Goal: Transaction & Acquisition: Purchase product/service

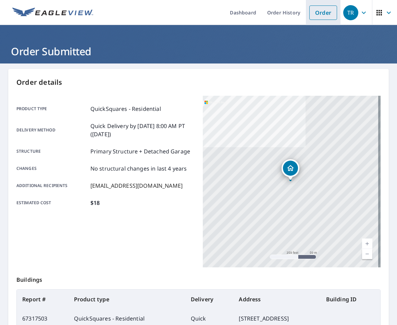
click at [321, 14] on link "Order" at bounding box center [323, 12] width 28 height 14
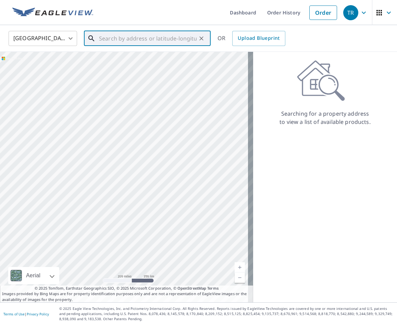
click at [134, 44] on input "text" at bounding box center [148, 38] width 98 height 19
paste input "468 Everglades Ln"
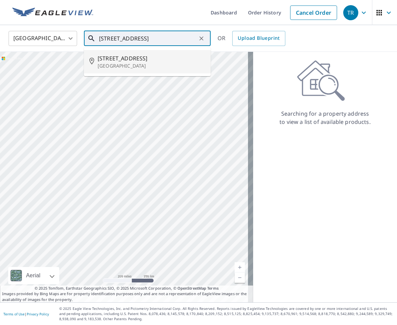
click at [144, 52] on li "468 Everglades Ln Livermore, CA 94551" at bounding box center [147, 61] width 127 height 23
type input "468 Everglades Ln Livermore, CA 94551"
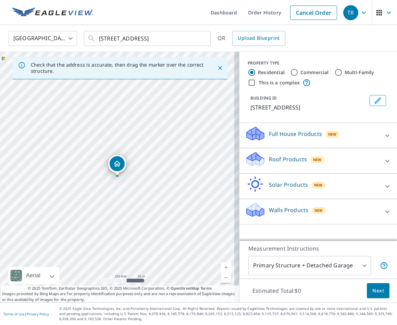
click at [350, 153] on div "Roof Products New" at bounding box center [312, 161] width 134 height 20
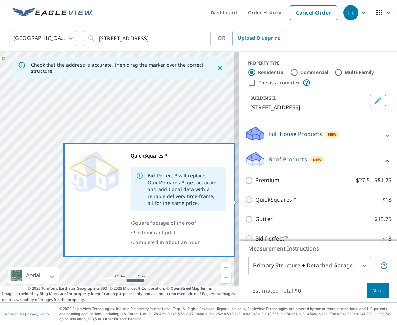
click at [276, 203] on p "QuickSquares™" at bounding box center [275, 199] width 41 height 9
click at [255, 203] on input "QuickSquares™ $18" at bounding box center [250, 199] width 10 height 8
checkbox input "true"
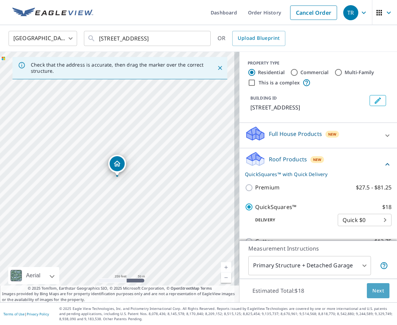
click at [376, 289] on span "Next" at bounding box center [379, 290] width 12 height 9
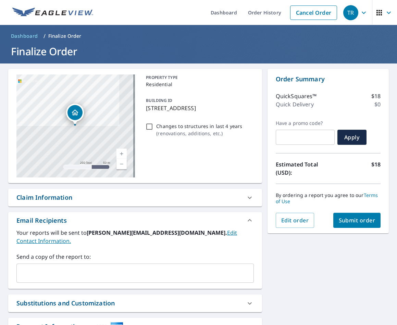
drag, startPoint x: 194, startPoint y: 106, endPoint x: 227, endPoint y: 124, distance: 37.3
click at [227, 124] on div "PROPERTY TYPE Residential BUILDING ID 468 Everglades Ln, Livermore, CA, 94551 C…" at bounding box center [198, 125] width 110 height 103
copy p "Livermore, CA, 94551"
click at [227, 16] on link "Dashboard" at bounding box center [223, 12] width 37 height 25
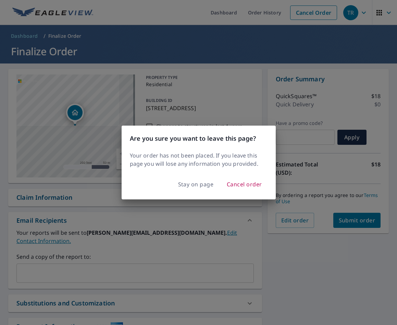
click at [199, 191] on div "Stay on page Cancel order" at bounding box center [199, 186] width 154 height 25
click at [200, 186] on span "Stay on page" at bounding box center [196, 184] width 36 height 10
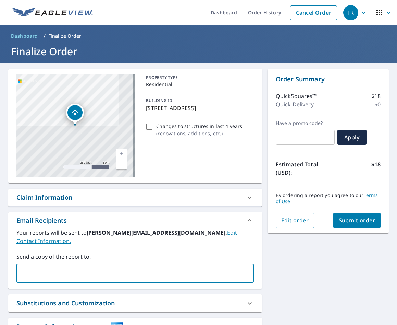
click at [144, 266] on input "text" at bounding box center [130, 272] width 221 height 13
type input "rooflifeinc2@outlook.com"
click at [327, 288] on div "**********" at bounding box center [198, 216] width 397 height 306
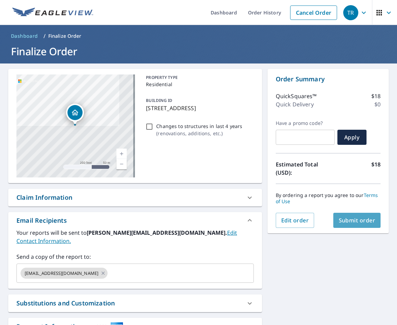
click at [366, 213] on button "Submit order" at bounding box center [357, 219] width 48 height 15
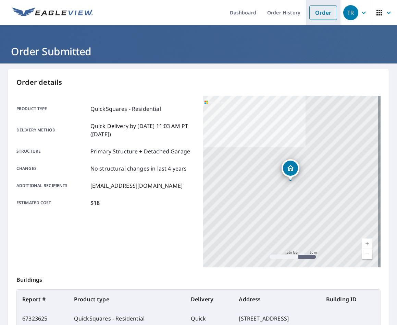
click at [314, 18] on link "Order" at bounding box center [323, 12] width 28 height 14
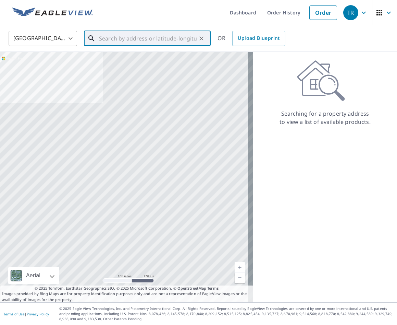
click at [141, 38] on input "text" at bounding box center [148, 38] width 98 height 19
paste input "1838 Sunnyvale Ave. Walnut Creek."
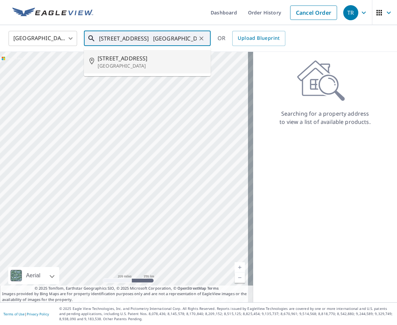
click at [156, 54] on span "1838 Sunnyvale Ave" at bounding box center [152, 58] width 108 height 8
type input "1838 Sunnyvale Ave Walnut Creek, CA 94597"
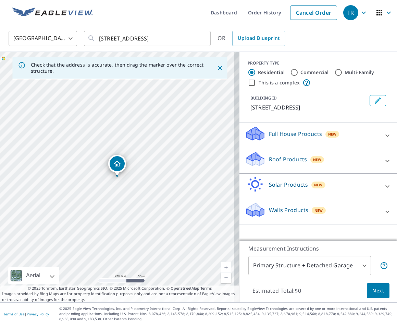
click at [321, 170] on div "Roof Products New" at bounding box center [312, 161] width 134 height 20
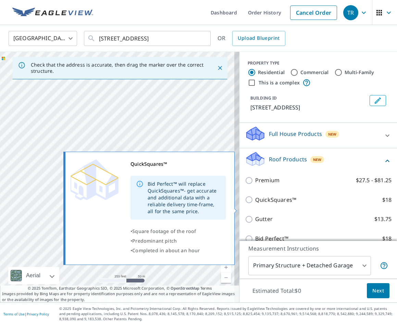
click at [287, 204] on p "QuickSquares™" at bounding box center [275, 199] width 41 height 9
click at [255, 204] on input "QuickSquares™ $18" at bounding box center [250, 199] width 10 height 8
checkbox input "true"
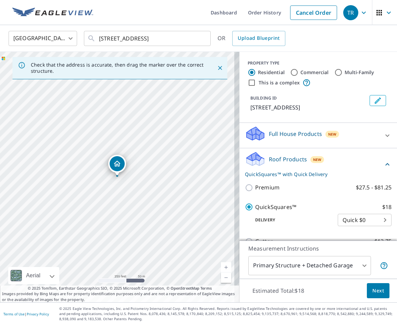
click at [376, 287] on span "Next" at bounding box center [379, 290] width 12 height 9
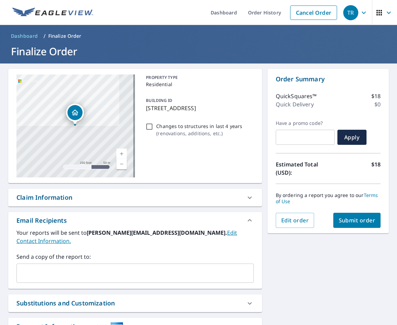
click at [111, 271] on div "​" at bounding box center [135, 272] width 238 height 19
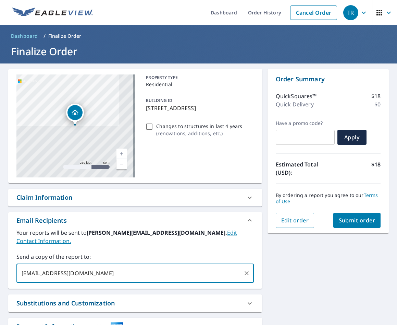
type input "rooflifeinc2@outlook.com"
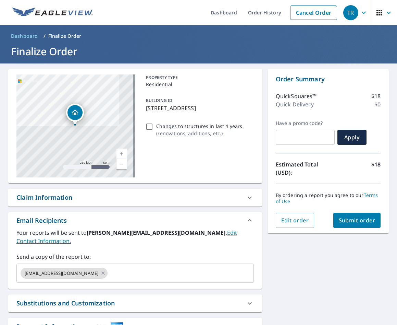
click at [344, 275] on div "**********" at bounding box center [198, 216] width 397 height 306
click at [357, 224] on button "Submit order" at bounding box center [357, 219] width 48 height 15
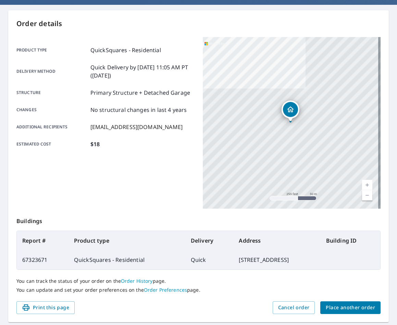
scroll to position [84, 0]
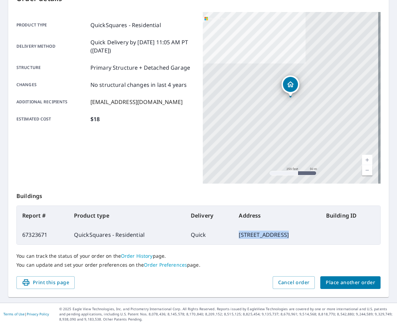
drag, startPoint x: 191, startPoint y: 236, endPoint x: 359, endPoint y: 236, distance: 168.6
click at [359, 236] on tr "67323671 QuickSquares - Residential Quick 1838 Sunnyvale Ave, Walnut Creek CA 9…" at bounding box center [199, 234] width 364 height 19
copy td "1838 Sunnyvale Ave, Walnut Creek CA 94597"
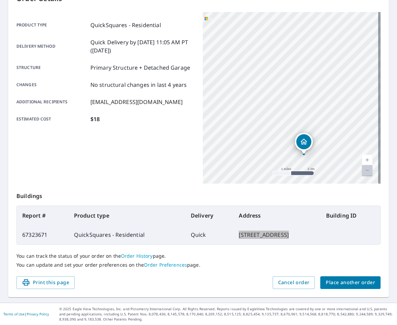
scroll to position [0, 0]
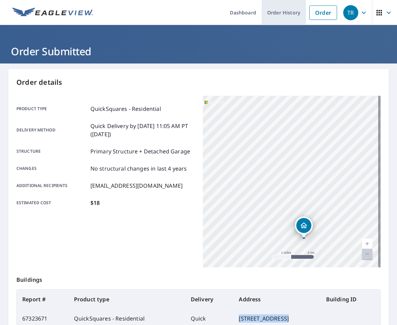
click at [279, 15] on link "Order History" at bounding box center [284, 12] width 44 height 25
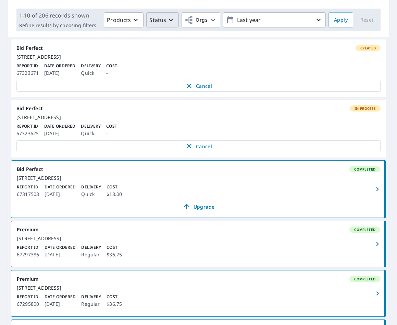
scroll to position [105, 0]
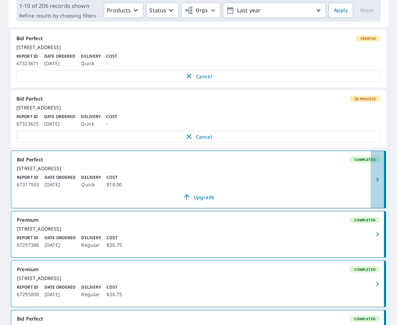
click at [374, 183] on icon "button" at bounding box center [378, 179] width 8 height 8
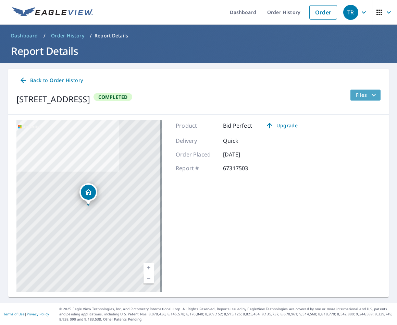
click at [370, 93] on icon "filesDropdownBtn-67317503" at bounding box center [374, 95] width 8 height 8
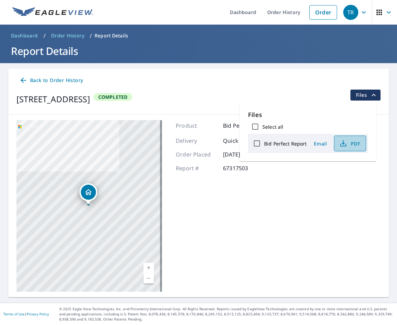
click at [348, 143] on span "PDF" at bounding box center [350, 143] width 22 height 8
click at [309, 209] on div "16024 Channel St San Lorenzo, CA 94580 Aerial Road A standard road map Aerial A…" at bounding box center [198, 205] width 381 height 182
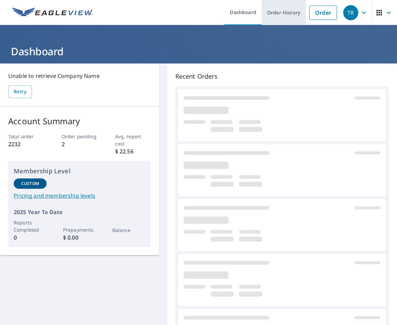
click at [281, 10] on link "Order History" at bounding box center [284, 12] width 44 height 25
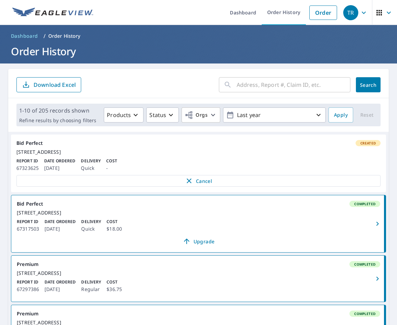
click at [374, 228] on icon "button" at bounding box center [378, 223] width 8 height 8
click at [368, 151] on div "[STREET_ADDRESS]" at bounding box center [198, 152] width 364 height 6
click at [357, 155] on div "[STREET_ADDRESS]" at bounding box center [198, 152] width 364 height 6
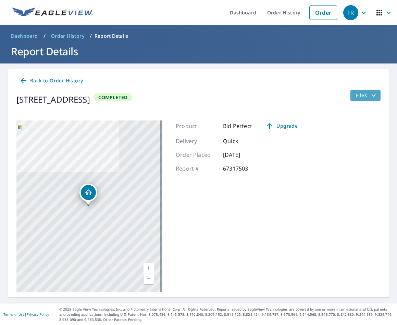
click at [370, 92] on icon "filesDropdownBtn-67317503" at bounding box center [374, 95] width 8 height 8
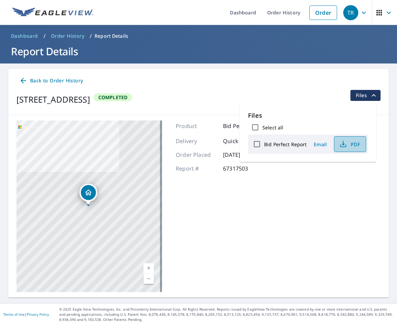
click at [350, 143] on span "PDF" at bounding box center [350, 144] width 22 height 8
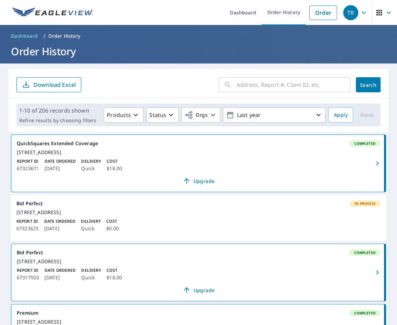
click at [364, 155] on div "[STREET_ADDRESS]" at bounding box center [199, 152] width 364 height 6
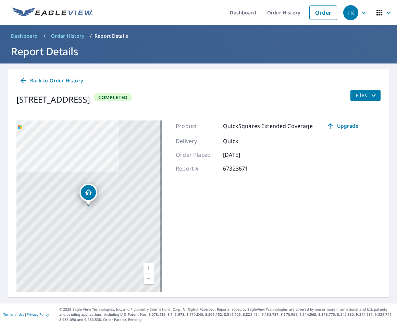
click at [363, 91] on span "Files" at bounding box center [367, 95] width 22 height 8
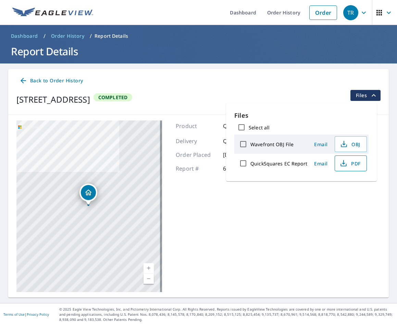
click at [352, 165] on span "PDF" at bounding box center [350, 163] width 22 height 8
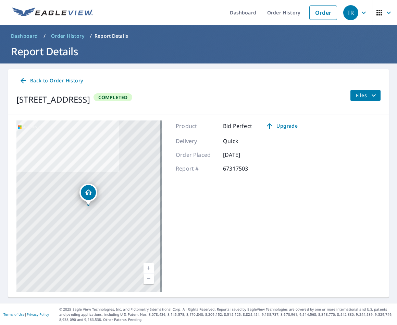
scroll to position [0, 0]
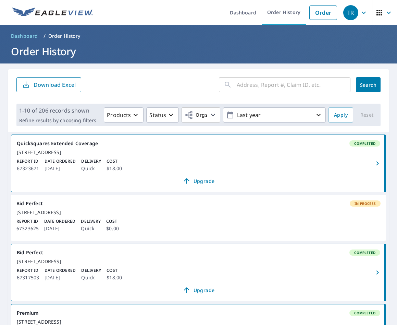
click at [349, 215] on div "[STREET_ADDRESS]" at bounding box center [198, 212] width 364 height 6
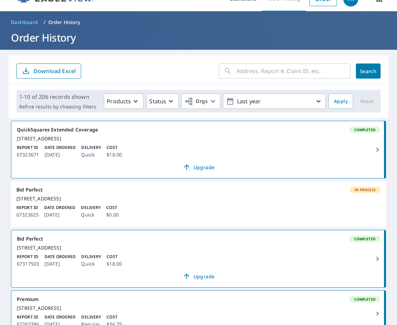
scroll to position [20, 0]
